Goal: Navigation & Orientation: Find specific page/section

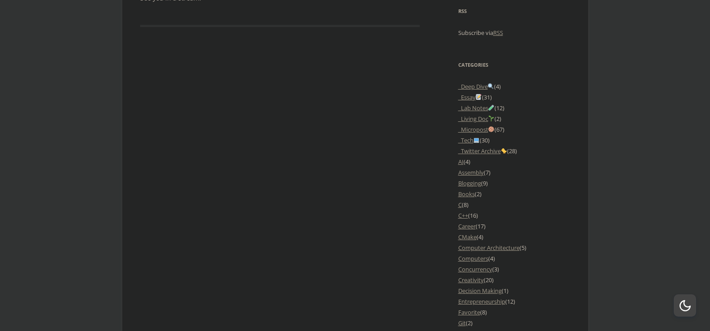
scroll to position [851, 0]
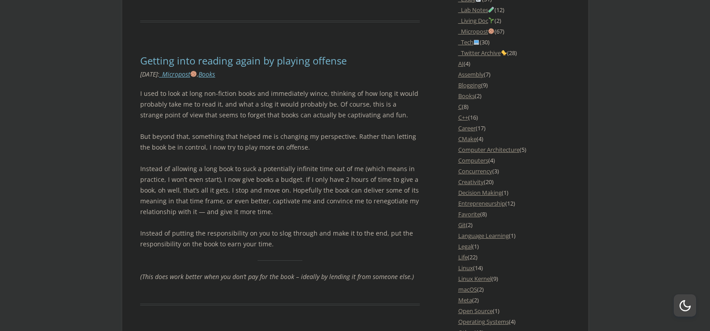
scroll to position [986, 0]
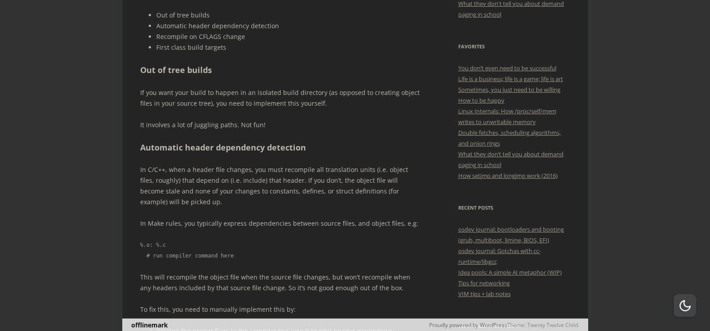
scroll to position [538, 0]
